Goal: Task Accomplishment & Management: Use online tool/utility

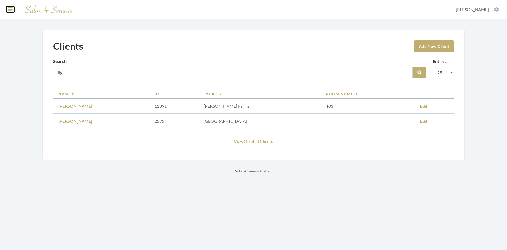
click at [9, 10] on icon at bounding box center [10, 9] width 5 height 5
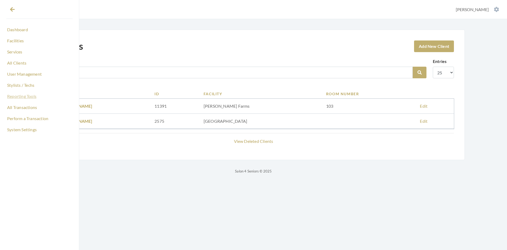
click at [29, 97] on link "Reporting Tools" at bounding box center [39, 96] width 66 height 9
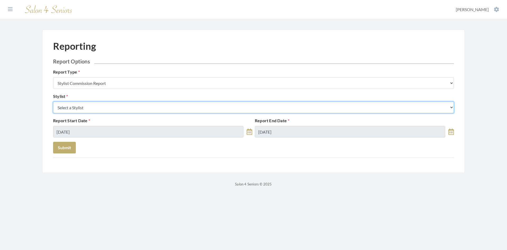
click at [97, 110] on select "Select a Stylist [PERSON_NAME] [PERSON_NAME] [PERSON_NAME] [PERSON_NAME] [PERSO…" at bounding box center [253, 107] width 401 height 12
select select "127"
click at [53, 101] on select "Select a Stylist [PERSON_NAME] [PERSON_NAME] [PERSON_NAME] [PERSON_NAME] [PERSO…" at bounding box center [253, 107] width 401 height 12
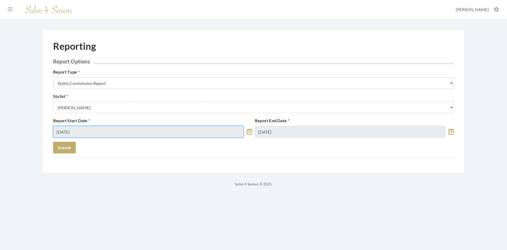
click at [102, 132] on input "[DATE]" at bounding box center [148, 132] width 190 height 12
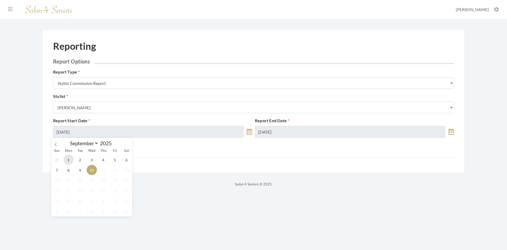
click at [71, 161] on span "1" at bounding box center [68, 159] width 10 height 10
type input "[DATE]"
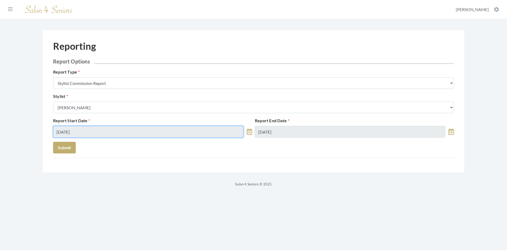
click at [135, 132] on input "[DATE]" at bounding box center [148, 132] width 190 height 12
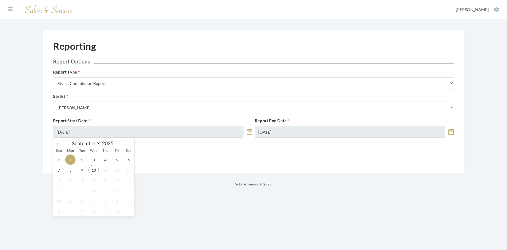
click at [58, 143] on icon at bounding box center [58, 143] width 2 height 3
click at [57, 144] on icon at bounding box center [58, 143] width 2 height 3
select select "6"
click at [82, 162] on span "1" at bounding box center [82, 159] width 10 height 10
type input "[DATE]"
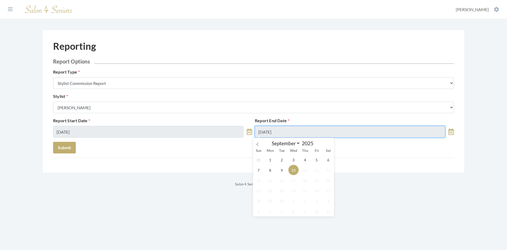
click at [298, 136] on input "[DATE]" at bounding box center [350, 132] width 190 height 12
click at [258, 144] on icon at bounding box center [258, 144] width 4 height 4
select select "7"
click at [262, 211] on span "31" at bounding box center [259, 211] width 10 height 10
type input "[DATE]"
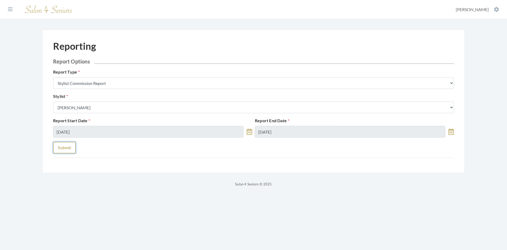
click at [68, 148] on button "Submit" at bounding box center [64, 148] width 23 height 12
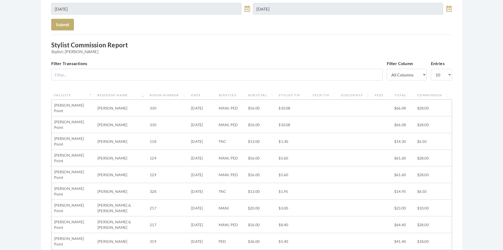
scroll to position [132, 0]
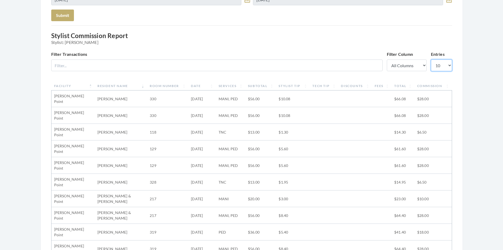
click at [449, 65] on select "10 25 50 100" at bounding box center [441, 65] width 21 height 12
select select "100"
click at [431, 59] on select "10 25 50 100" at bounding box center [441, 65] width 21 height 12
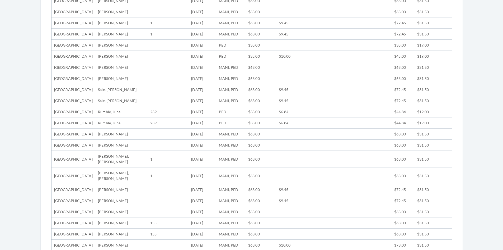
scroll to position [476, 0]
